Goal: Find specific page/section: Find specific page/section

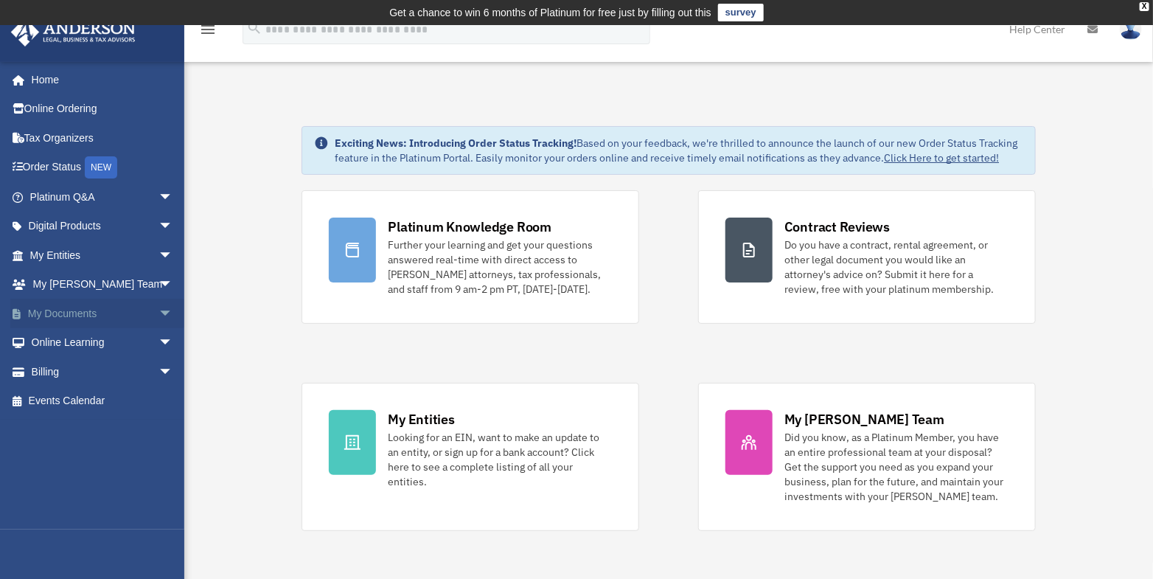
click at [89, 313] on link "My Documents arrow_drop_down" at bounding box center [102, 313] width 185 height 29
click at [159, 312] on span "arrow_drop_down" at bounding box center [173, 314] width 29 height 30
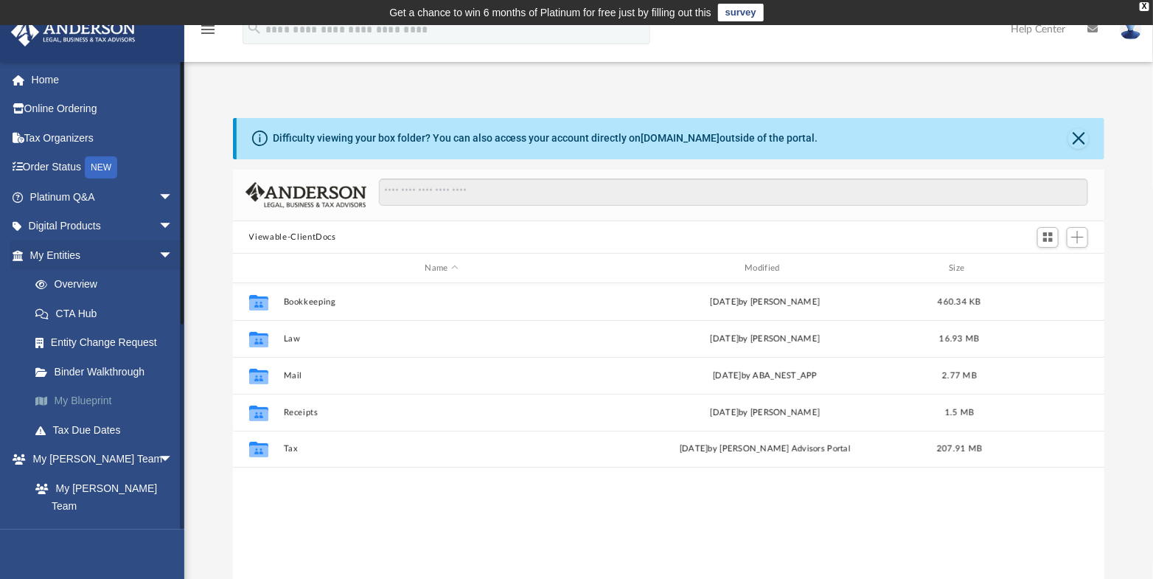
scroll to position [324, 861]
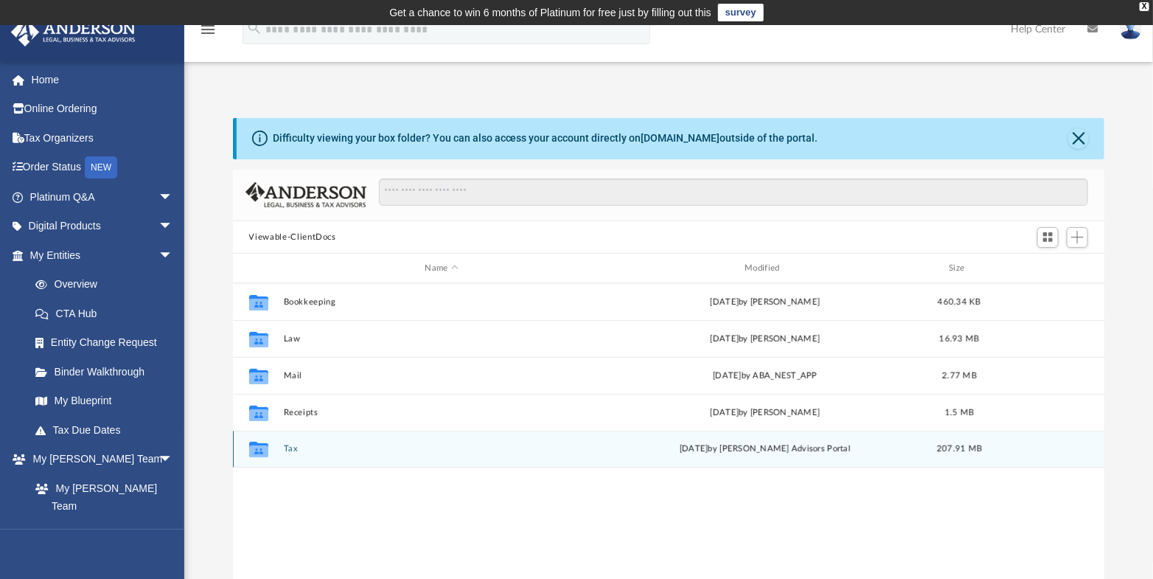
click at [288, 448] on button "Tax" at bounding box center [441, 449] width 317 height 10
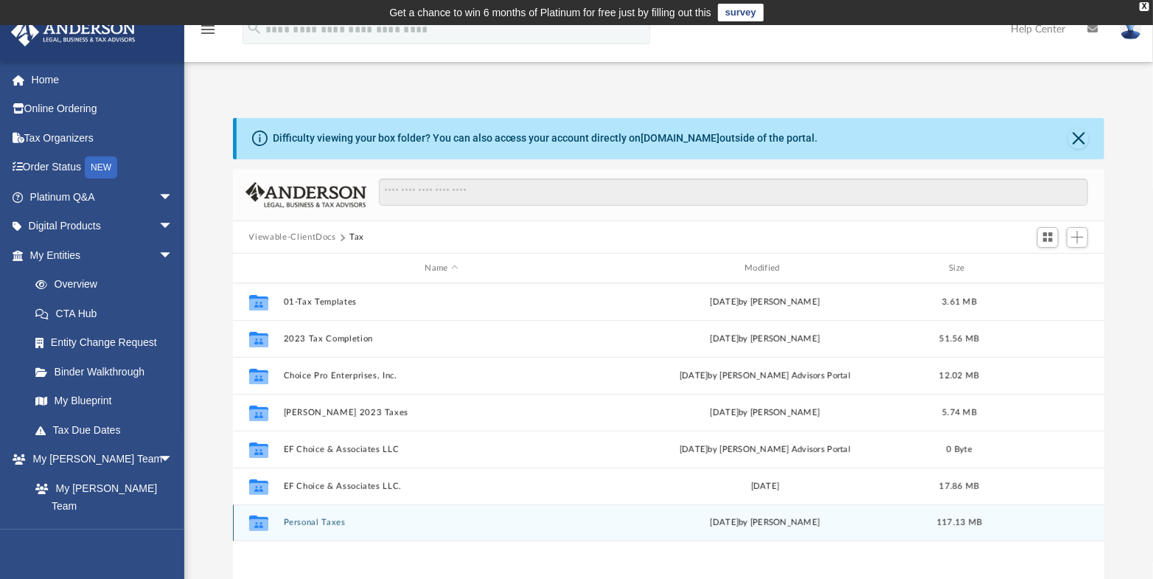
click at [331, 520] on button "Personal Taxes" at bounding box center [441, 523] width 317 height 10
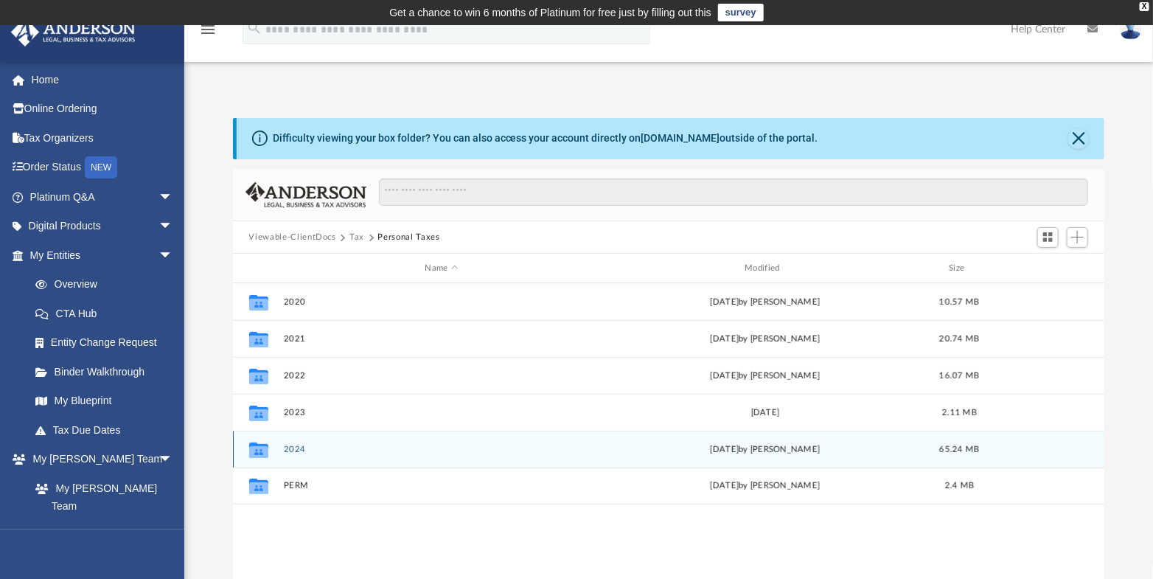
click at [296, 448] on button "2024" at bounding box center [441, 450] width 317 height 10
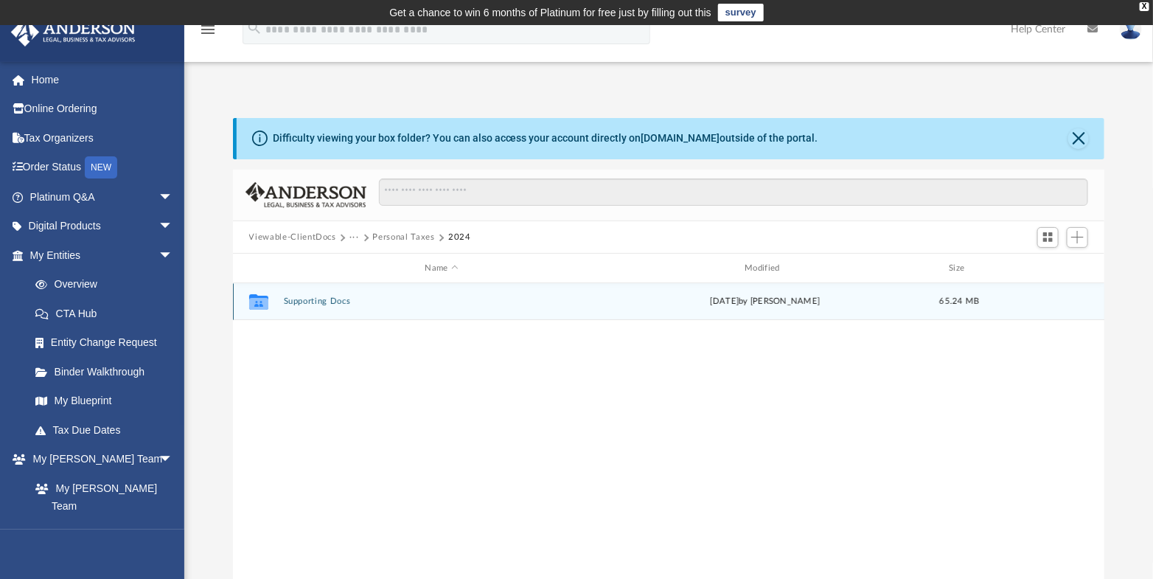
click at [330, 305] on button "Supporting Docs" at bounding box center [441, 301] width 317 height 10
click at [339, 299] on button "Digital Tax Organizer" at bounding box center [441, 301] width 317 height 10
